Goal: Register for event/course

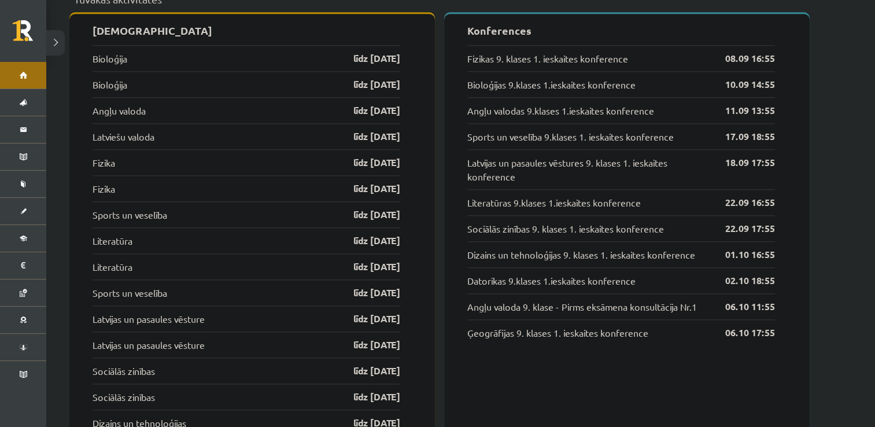
scroll to position [1177, 0]
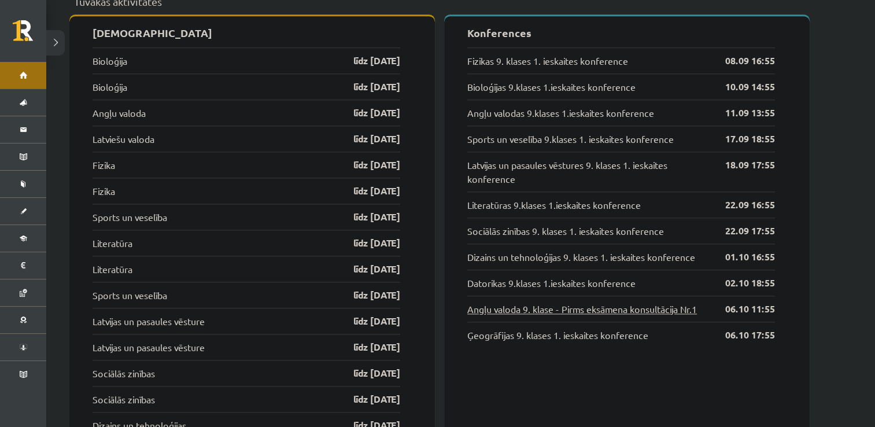
click at [603, 302] on link "Angļu valoda 9. klase - Pirms eksāmena konsultācija Nr.1" at bounding box center [581, 309] width 229 height 14
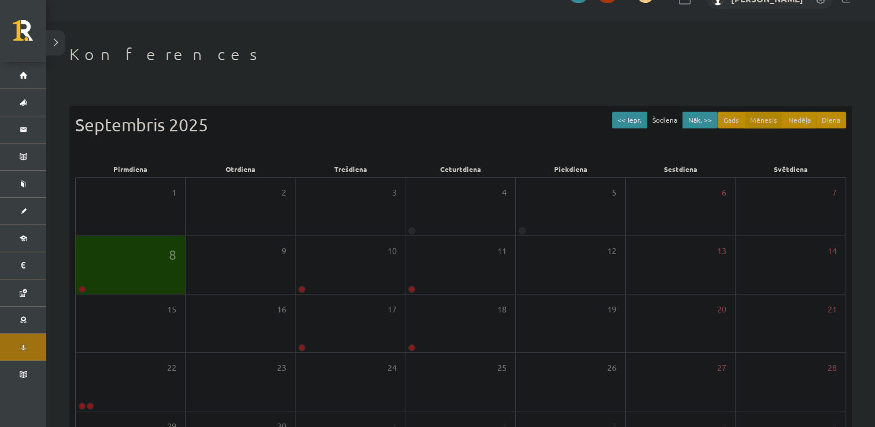
scroll to position [21, 0]
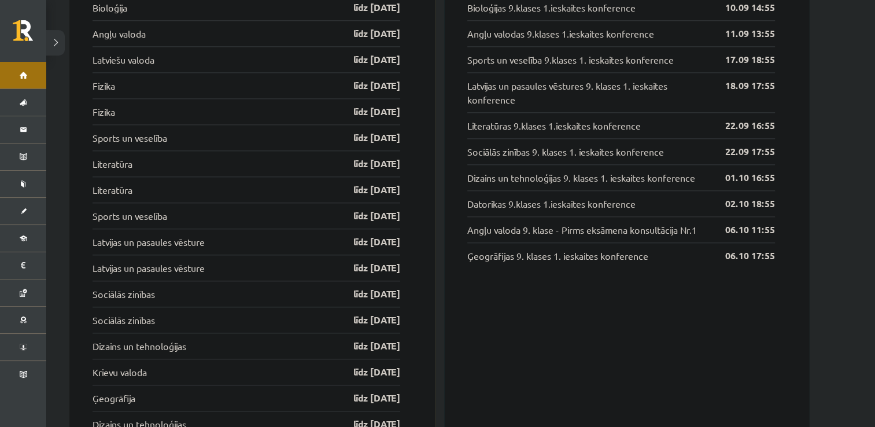
scroll to position [1256, 0]
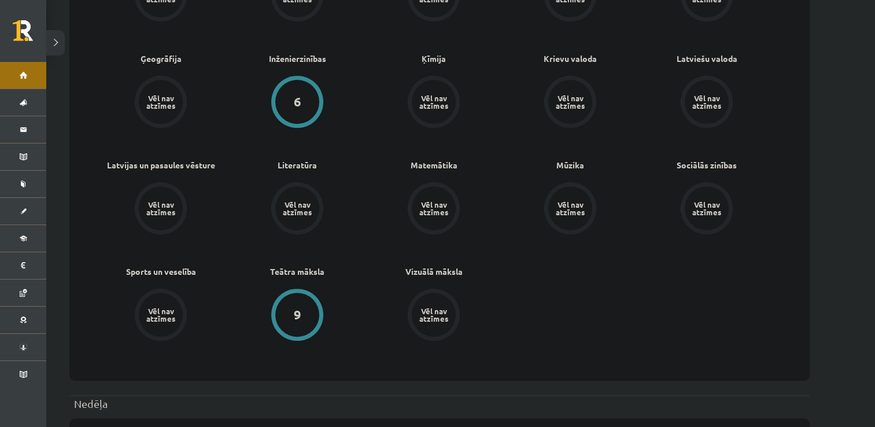
scroll to position [296, 0]
